Goal: Task Accomplishment & Management: Complete application form

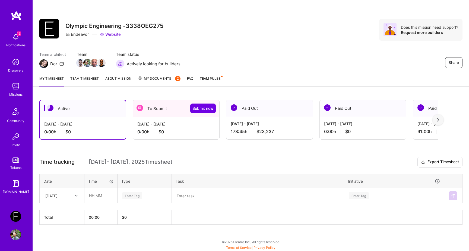
click at [164, 125] on div "[DATE] - [DATE]" at bounding box center [176, 124] width 78 height 6
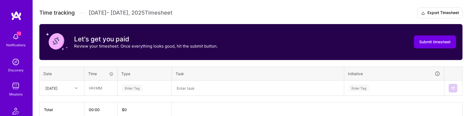
scroll to position [177, 0]
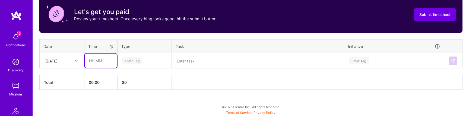
click at [96, 61] on input "text" at bounding box center [101, 61] width 32 height 14
type input "08:00"
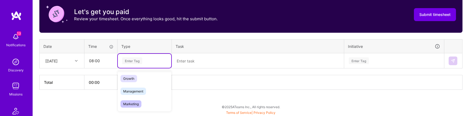
scroll to position [52, 0]
click at [149, 89] on div "Management" at bounding box center [144, 90] width 53 height 13
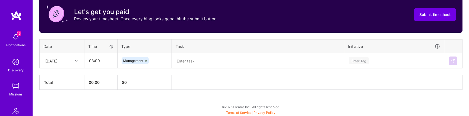
click at [191, 69] on div "Time tracking [DATE] - [DATE] Timesheet Export Timesheet Let's get you paid Rev…" at bounding box center [250, 35] width 423 height 110
click at [191, 59] on textarea at bounding box center [257, 61] width 171 height 14
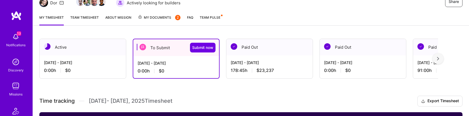
scroll to position [0, 0]
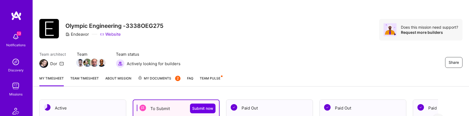
click at [251, 113] on div "Paid Out" at bounding box center [269, 108] width 86 height 17
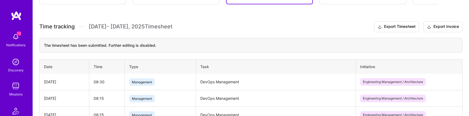
scroll to position [135, 0]
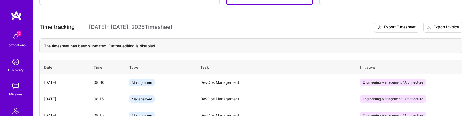
click at [223, 83] on td "DevOps Management" at bounding box center [276, 83] width 160 height 17
drag, startPoint x: 223, startPoint y: 83, endPoint x: 206, endPoint y: 83, distance: 17.1
click at [206, 83] on td "DevOps Management" at bounding box center [276, 83] width 160 height 17
copy td "DevOps Management"
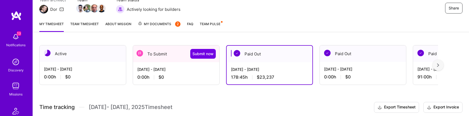
scroll to position [48, 0]
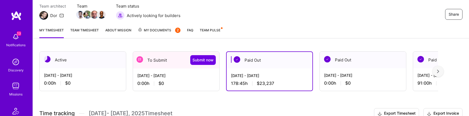
click at [192, 72] on div "[DATE] - [DATE] 0:00 h $0" at bounding box center [176, 80] width 86 height 22
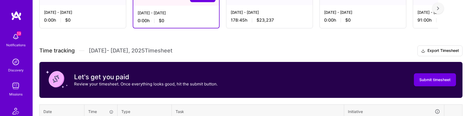
scroll to position [169, 0]
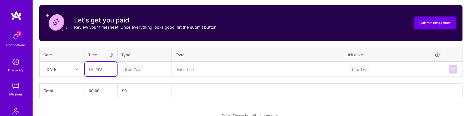
click at [97, 69] on input "text" at bounding box center [101, 69] width 32 height 14
type input "08:00"
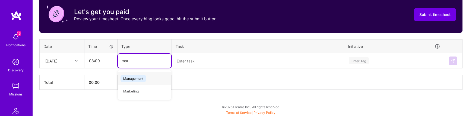
type input "mana"
click at [133, 80] on span "Management" at bounding box center [134, 78] width 26 height 7
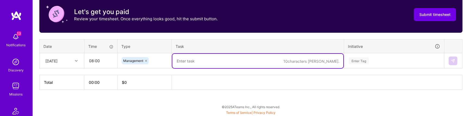
click at [216, 55] on textarea at bounding box center [257, 61] width 171 height 14
paste textarea "DevOps Management"
type textarea "DevOps Management"
click at [368, 61] on div "Enter Tag" at bounding box center [394, 61] width 99 height 14
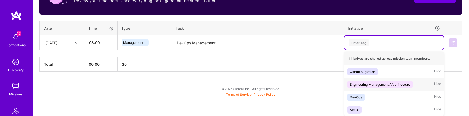
click at [388, 81] on span "Engineering Management / Architecture" at bounding box center [380, 84] width 66 height 7
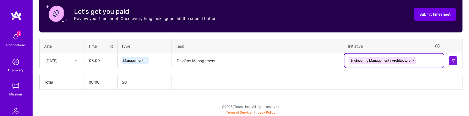
scroll to position [177, 0]
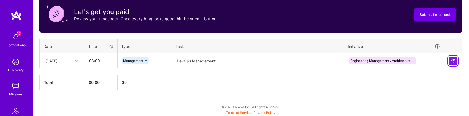
click at [453, 60] on td at bounding box center [453, 60] width 18 height 15
click at [450, 61] on button at bounding box center [453, 61] width 9 height 9
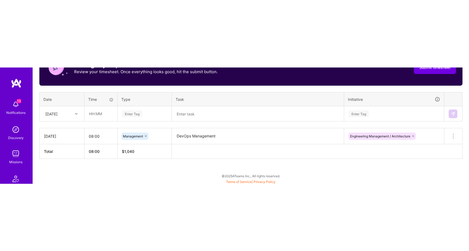
scroll to position [58, 0]
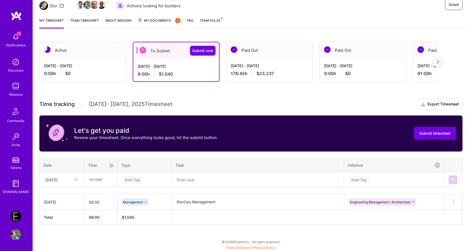
click at [199, 108] on h3 "Time tracking [DATE] - [DATE] Timesheet Export Timesheet" at bounding box center [250, 104] width 423 height 11
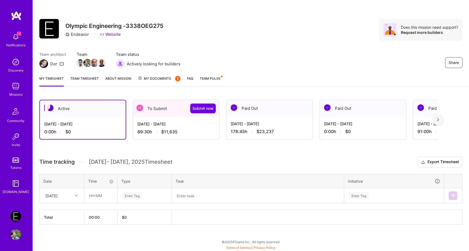
click at [169, 131] on span "$11,635" at bounding box center [169, 132] width 16 height 6
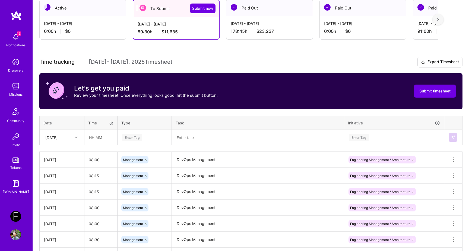
scroll to position [102, 0]
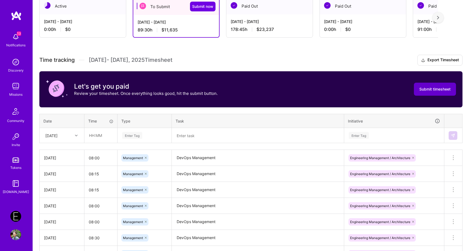
click at [425, 88] on span "Submit timesheet" at bounding box center [434, 89] width 31 height 5
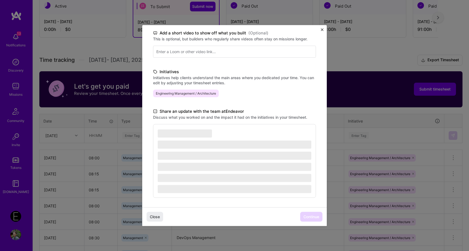
scroll to position [88, 0]
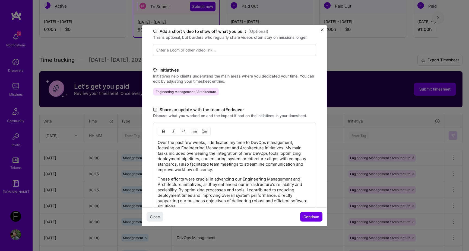
click at [226, 163] on p "Over the past few weeks, I dedicated my time to DevOps management, focusing on …" at bounding box center [235, 156] width 154 height 33
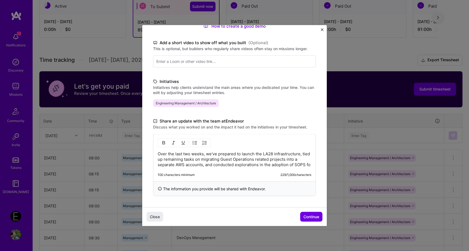
scroll to position [82, 0]
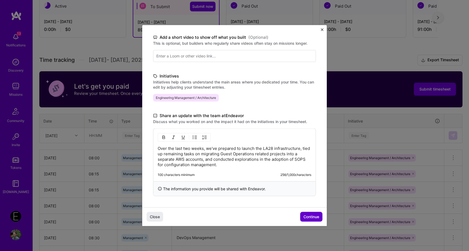
click at [300, 214] on button "Continue" at bounding box center [311, 217] width 22 height 10
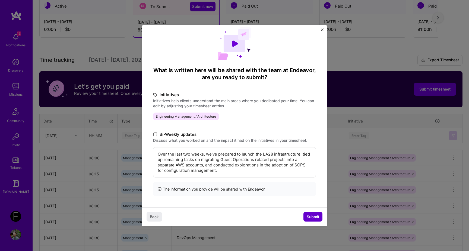
scroll to position [9, 0]
click at [320, 216] on button "Submit" at bounding box center [313, 217] width 19 height 10
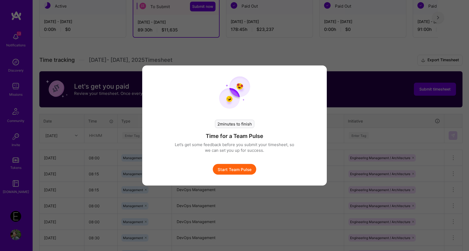
click at [239, 167] on button "Start Team Pulse" at bounding box center [234, 169] width 43 height 11
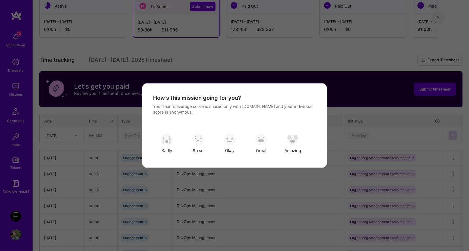
click at [253, 127] on div "How’s this mission going for you? Your team’s average score is shared only with…" at bounding box center [234, 125] width 163 height 63
click at [261, 138] on img "modal" at bounding box center [261, 140] width 12 height 12
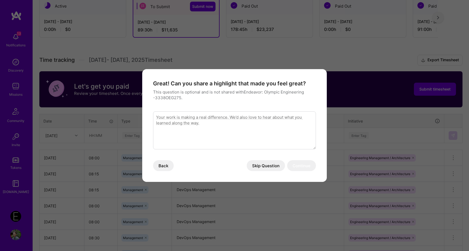
click at [262, 166] on button "Skip Question" at bounding box center [266, 165] width 38 height 11
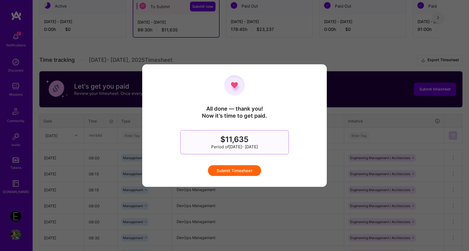
click at [247, 160] on div "All done — thank you! Now it’s time to get paid. $11,635 Period of Aug 1 - Aug …" at bounding box center [234, 125] width 163 height 101
click at [246, 175] on button "Submit Timesheet" at bounding box center [234, 170] width 53 height 11
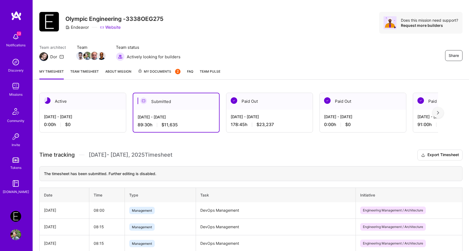
scroll to position [0, 0]
